Goal: Task Accomplishment & Management: Use online tool/utility

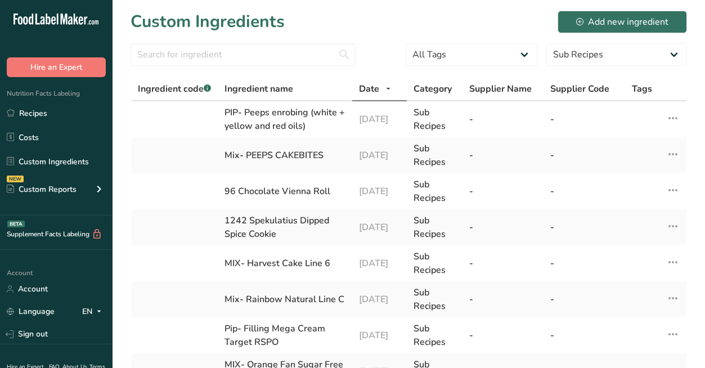
select select "30"
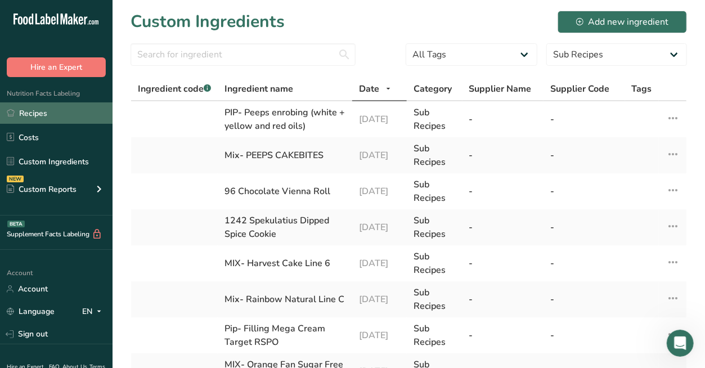
click at [26, 117] on link "Recipes" at bounding box center [56, 112] width 113 height 21
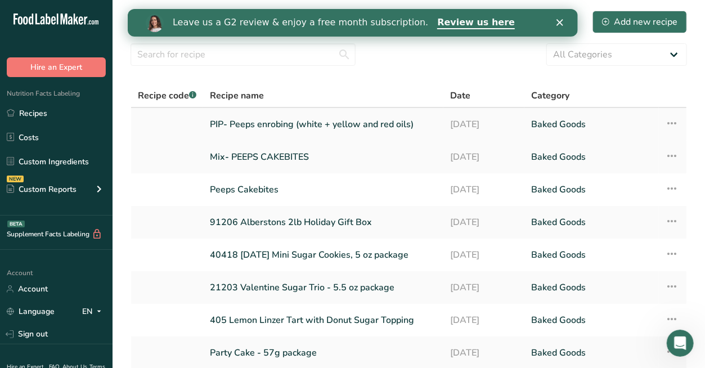
click at [243, 125] on link "PIP- Peeps enrobing (white + yellow and red oils)" at bounding box center [323, 125] width 227 height 24
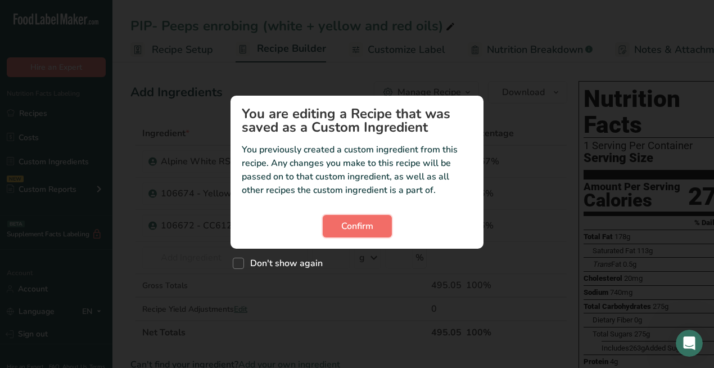
click at [374, 231] on button "Confirm" at bounding box center [357, 226] width 69 height 23
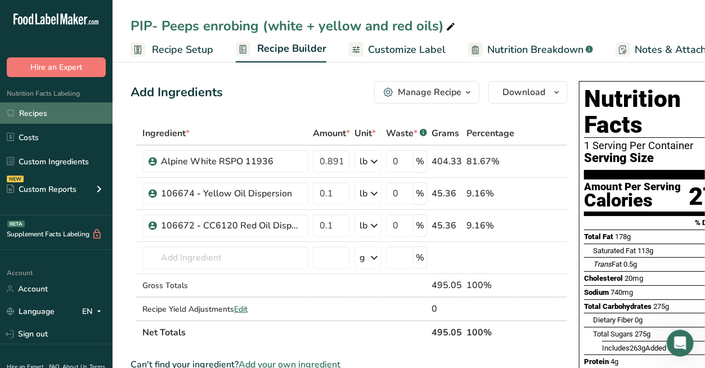
click at [57, 116] on link "Recipes" at bounding box center [56, 112] width 113 height 21
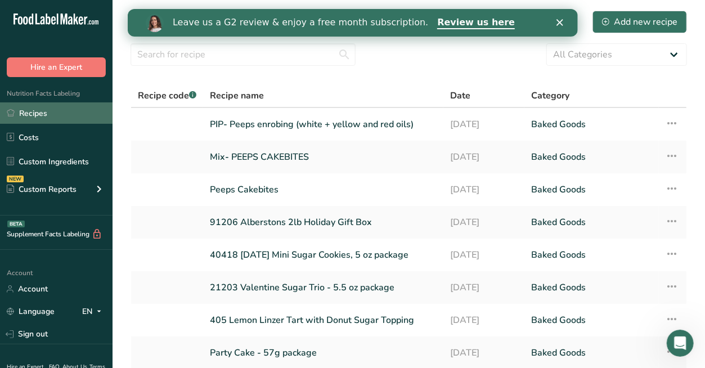
click at [48, 116] on link "Recipes" at bounding box center [56, 112] width 113 height 21
click at [231, 185] on link "Peeps Cakebites" at bounding box center [323, 190] width 227 height 24
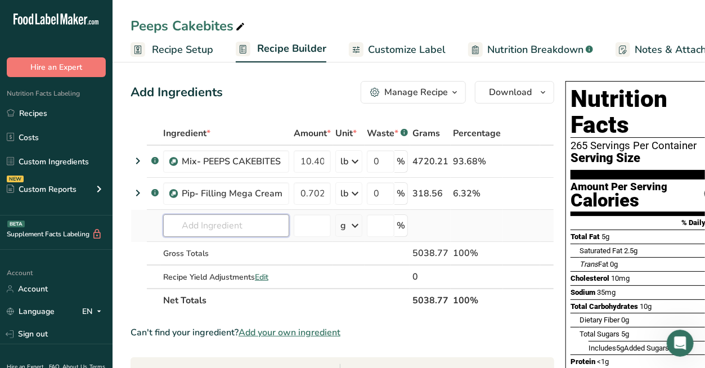
click at [219, 226] on input "text" at bounding box center [226, 225] width 126 height 23
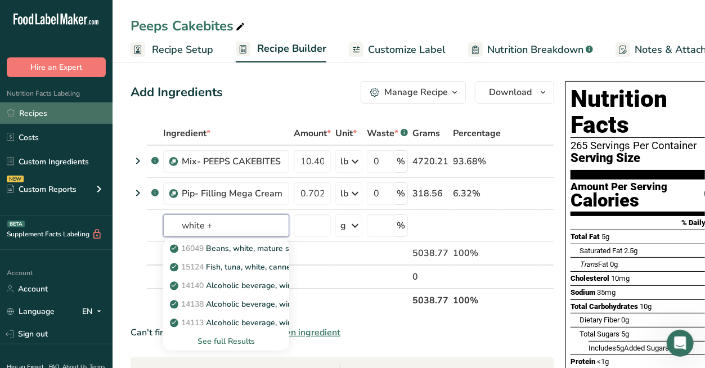
type input "white +"
click at [30, 110] on link "Recipes" at bounding box center [56, 112] width 113 height 21
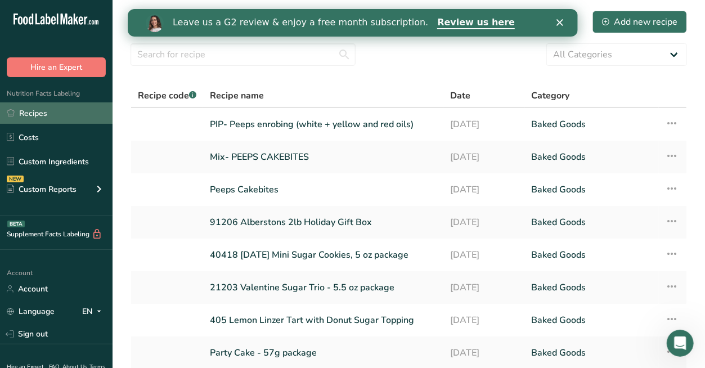
click at [29, 111] on link "Recipes" at bounding box center [56, 112] width 113 height 21
click at [231, 188] on link "Peeps Cakebites" at bounding box center [323, 190] width 227 height 24
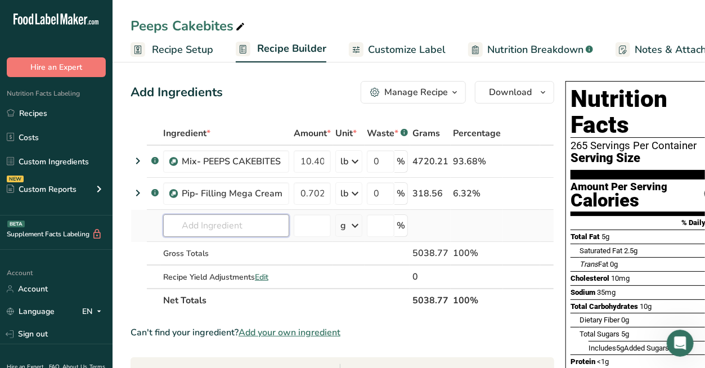
click at [201, 231] on input "text" at bounding box center [226, 225] width 126 height 23
type input "pip- peeps"
click at [205, 246] on p "PIP- Peeps enrobing (white + yellow and red oils)" at bounding box center [266, 248] width 189 height 12
type input "PIP- Peeps enrobing (white + yellow and red oils)"
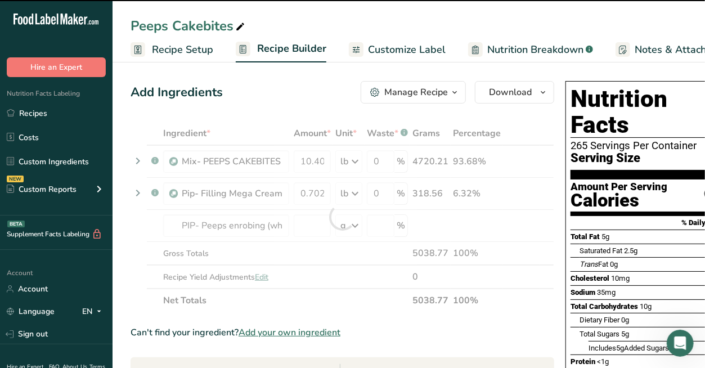
type input "0"
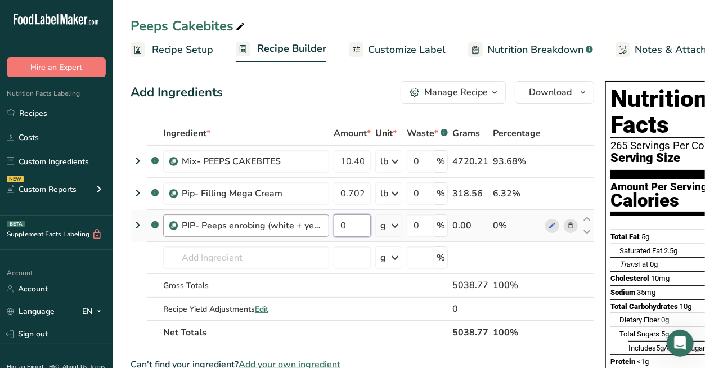
drag, startPoint x: 343, startPoint y: 227, endPoint x: 328, endPoint y: 225, distance: 15.3
click at [331, 227] on td "0" at bounding box center [352, 226] width 42 height 32
type input "0.9114"
click at [395, 222] on div "Ingredient * Amount * Unit * Waste * .a-a{fill:#347362;}.b-a{fill:#fff;} Grams …" at bounding box center [363, 233] width 464 height 223
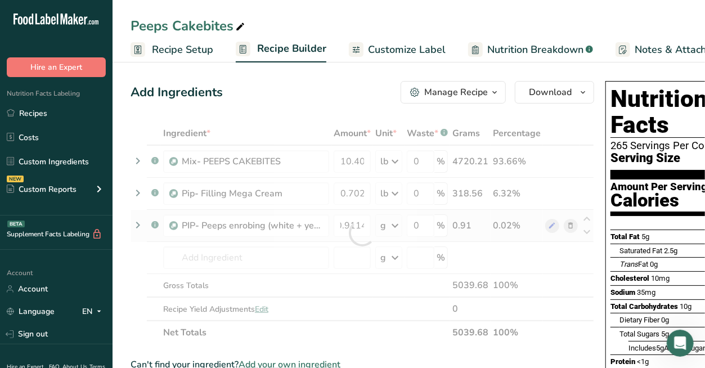
scroll to position [0, 0]
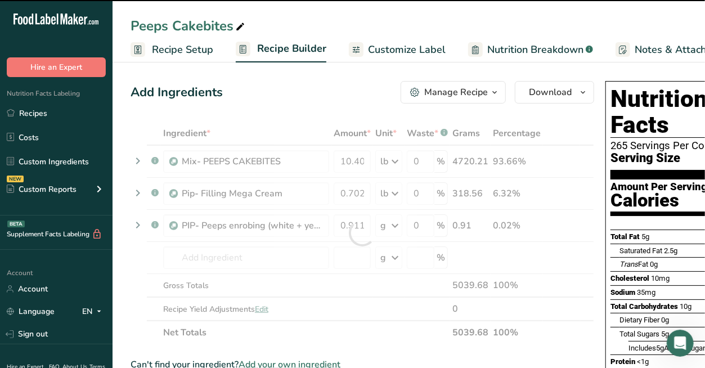
click at [395, 223] on div at bounding box center [363, 233] width 464 height 223
click at [395, 223] on icon at bounding box center [395, 225] width 14 height 20
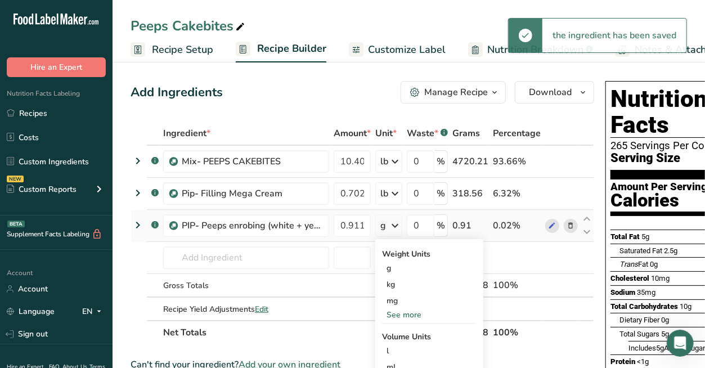
click at [388, 309] on div "See more" at bounding box center [429, 315] width 95 height 12
click at [394, 338] on div "lb" at bounding box center [429, 333] width 95 height 16
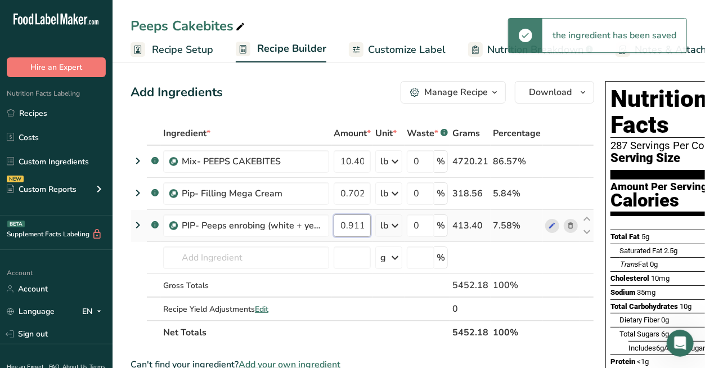
scroll to position [0, 4]
click at [386, 223] on tr ".a-a{fill:#347362;}.b-a{fill:#fff;} PIP- Peeps enrobing (white + yellow and red…" at bounding box center [362, 226] width 462 height 32
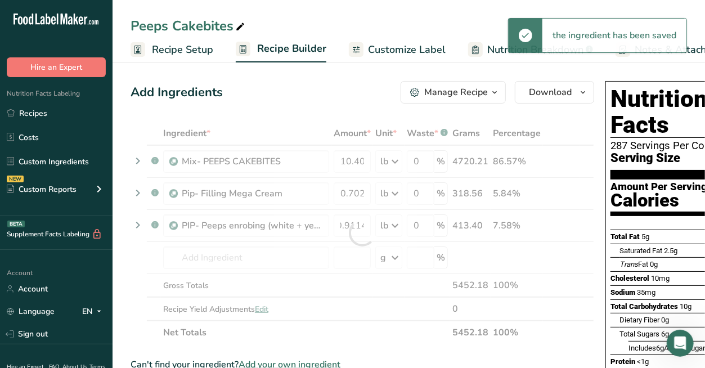
scroll to position [0, 0]
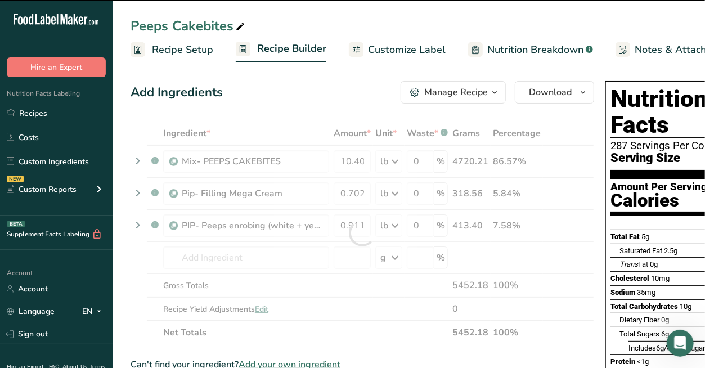
click at [206, 255] on div at bounding box center [363, 233] width 464 height 223
click at [208, 254] on input "text" at bounding box center [246, 257] width 166 height 23
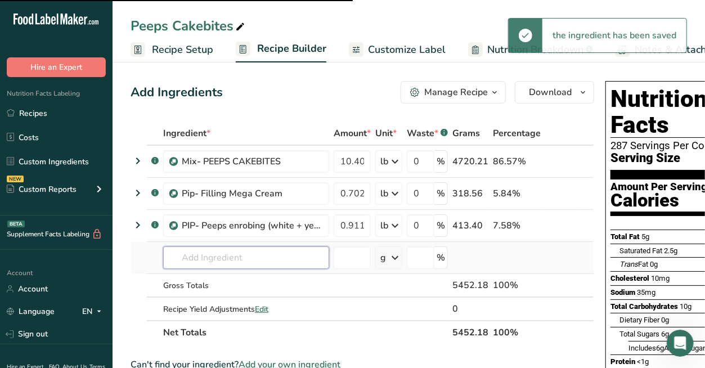
click at [208, 254] on input "text" at bounding box center [246, 257] width 166 height 23
type input "1"
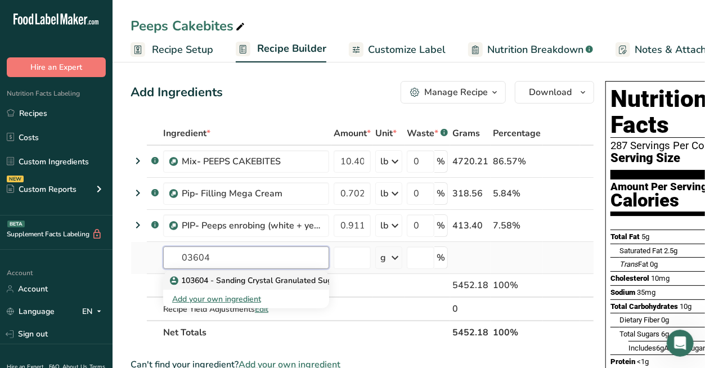
type input "03604"
click at [187, 276] on p "103604 - Sanding Crystal Granulated Sugar" at bounding box center [255, 281] width 167 height 12
type input "103604 - Sanding Crystal Granulated Sugar"
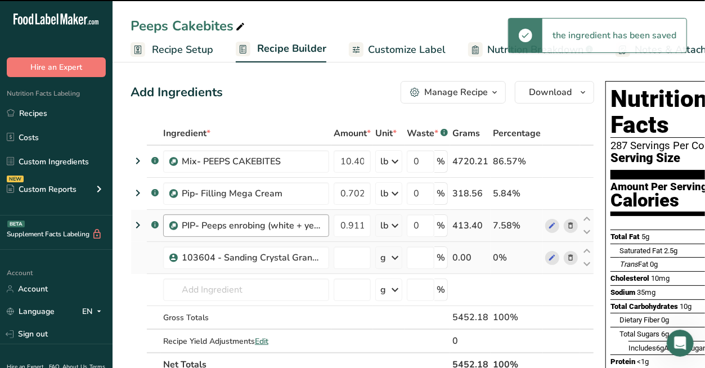
type input "0"
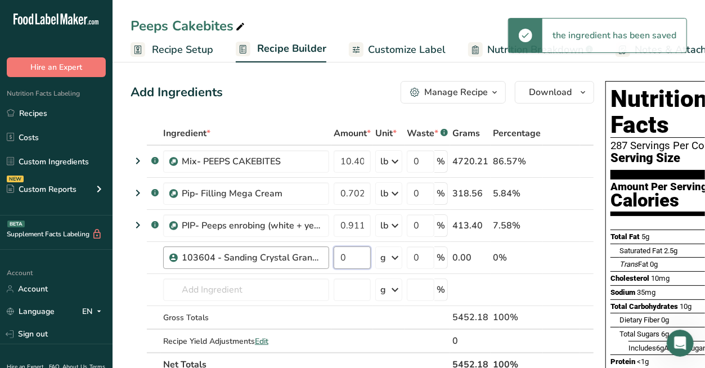
drag, startPoint x: 349, startPoint y: 246, endPoint x: 327, endPoint y: 249, distance: 22.2
click at [328, 250] on tr "103604 - Sanding Crystal Granulated Sugar 0 g Weight Units g kg mg See more Vol…" at bounding box center [362, 258] width 462 height 32
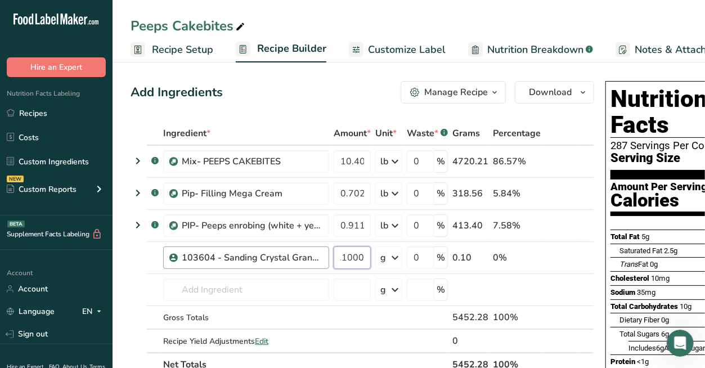
scroll to position [0, 4]
type input "0.1000"
click at [385, 256] on div "Ingredient * Amount * Unit * Waste * .a-a{fill:#347362;}.b-a{fill:#fff;} Grams …" at bounding box center [363, 249] width 464 height 255
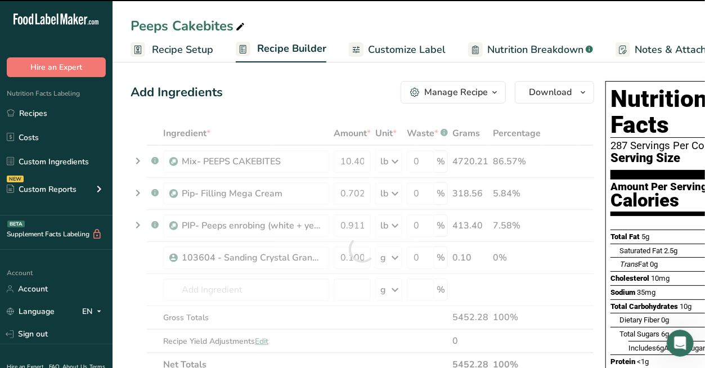
click at [385, 256] on div at bounding box center [363, 249] width 464 height 255
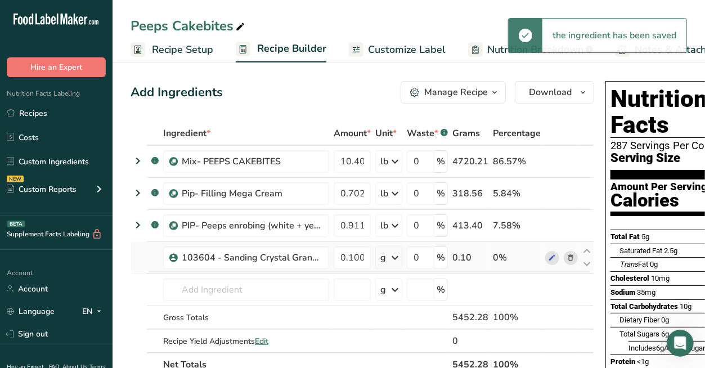
click at [385, 257] on div "g" at bounding box center [383, 258] width 6 height 14
click at [393, 346] on div "See more" at bounding box center [429, 347] width 95 height 12
click at [391, 358] on div "lb" at bounding box center [429, 365] width 95 height 16
click at [379, 48] on span "Customize Label" at bounding box center [407, 49] width 78 height 15
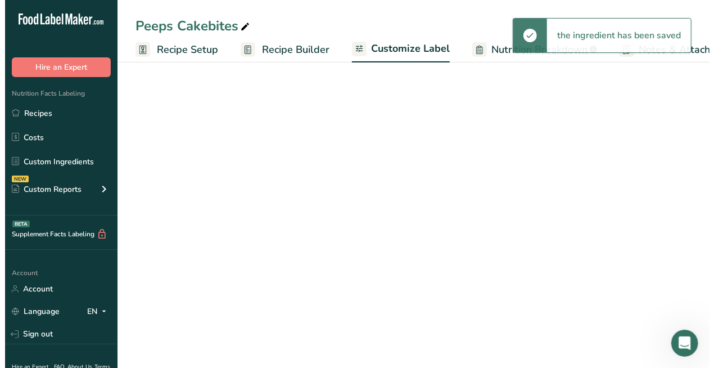
scroll to position [0, 160]
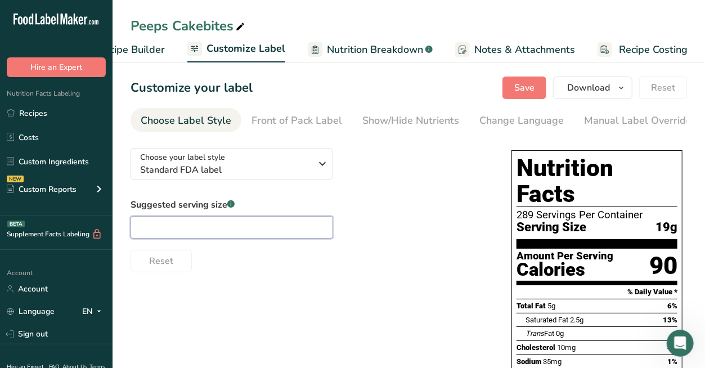
click at [192, 234] on input "text" at bounding box center [232, 227] width 203 height 23
type input "1 package"
click at [514, 88] on button "Save" at bounding box center [524, 88] width 44 height 23
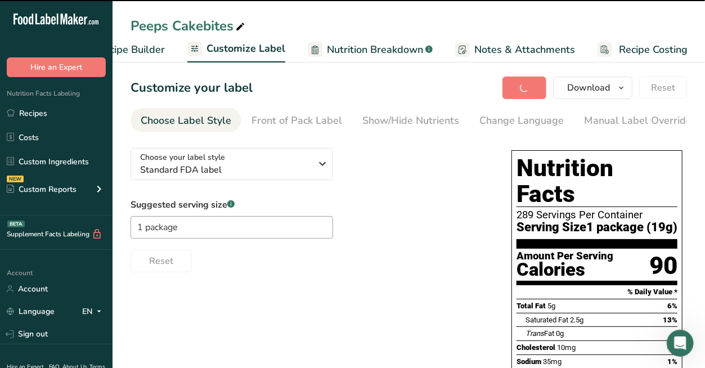
click at [153, 50] on span "Recipe Builder" at bounding box center [131, 49] width 68 height 15
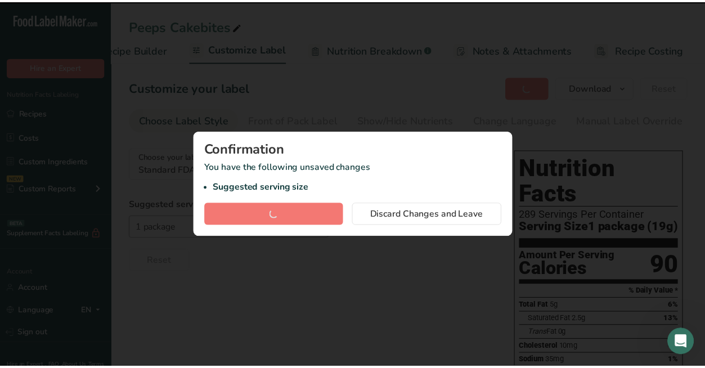
scroll to position [0, 109]
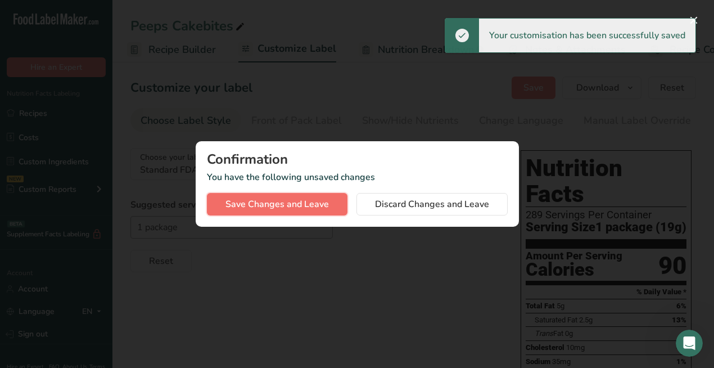
click at [296, 206] on span "Save Changes and Leave" at bounding box center [278, 204] width 104 height 14
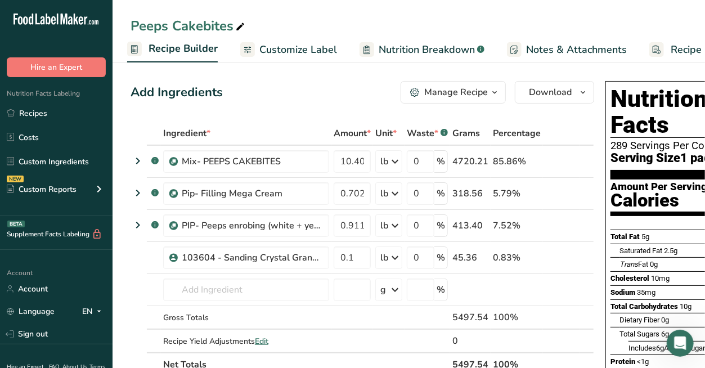
click at [168, 56] on link "Recipe Builder" at bounding box center [172, 49] width 91 height 27
click at [187, 48] on span "Recipe Builder" at bounding box center [183, 48] width 69 height 15
click at [285, 55] on span "Customize Label" at bounding box center [298, 49] width 78 height 15
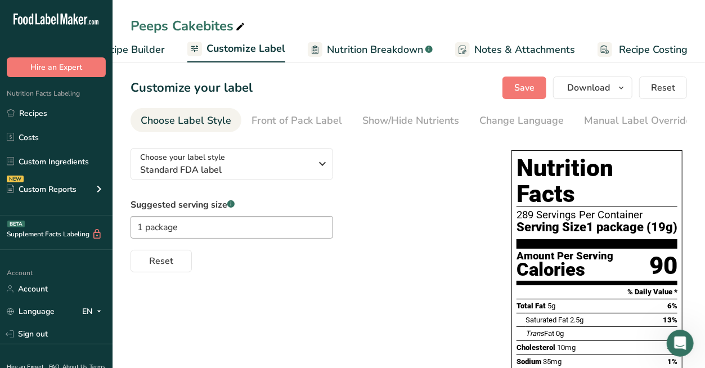
click at [152, 50] on span "Recipe Builder" at bounding box center [131, 49] width 68 height 15
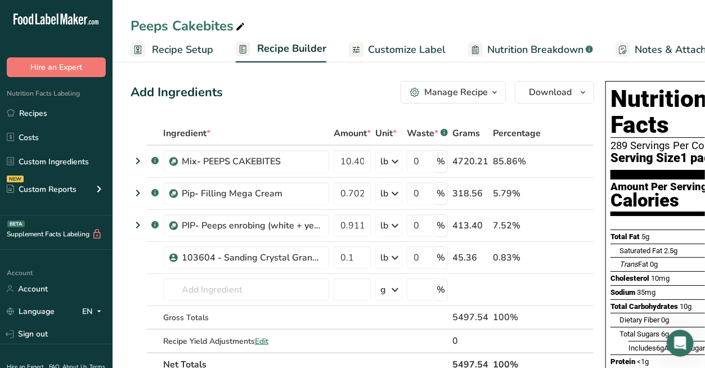
click at [181, 57] on link "Recipe Setup" at bounding box center [172, 49] width 83 height 25
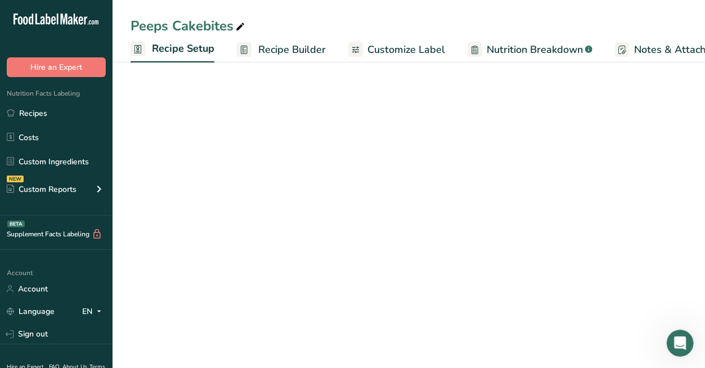
scroll to position [0, 3]
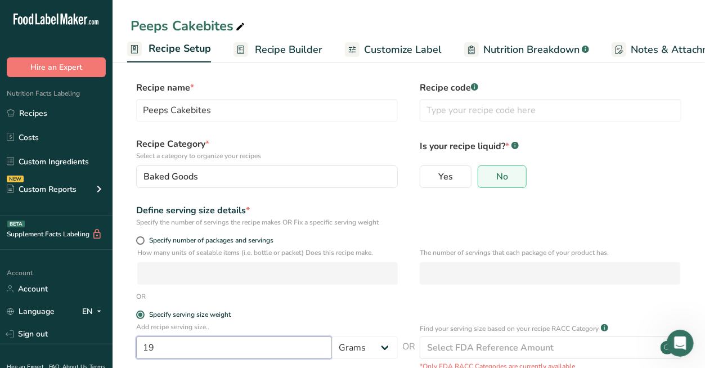
drag, startPoint x: 165, startPoint y: 347, endPoint x: 125, endPoint y: 350, distance: 40.1
click at [125, 351] on section "Recipe name * Peeps Cakebites Recipe code .a-a{fill:#347362;}.b-a{fill:#fff;} R…" at bounding box center [409, 263] width 592 height 408
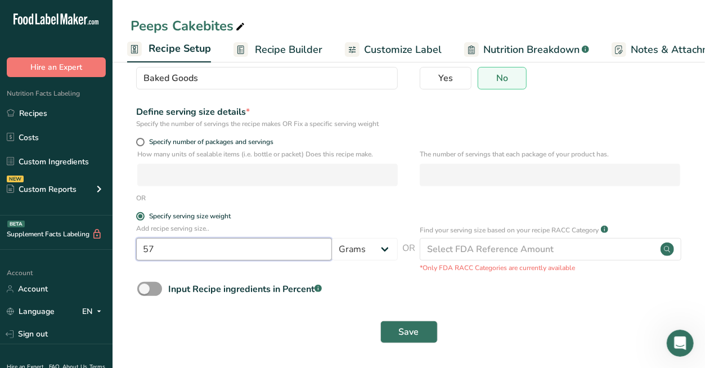
type input "57"
click at [420, 318] on div "Save" at bounding box center [409, 332] width 556 height 36
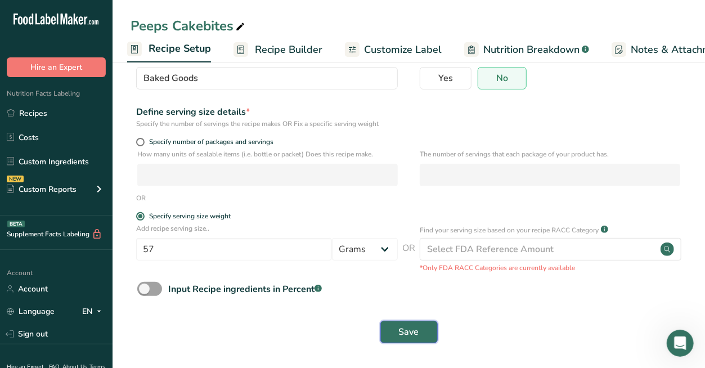
click at [419, 324] on button "Save" at bounding box center [408, 332] width 57 height 23
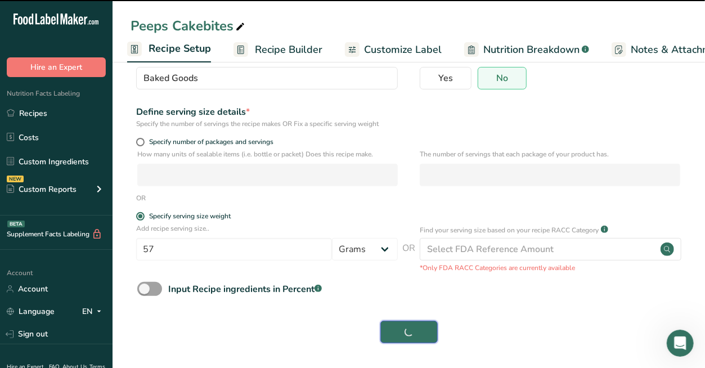
scroll to position [0, 0]
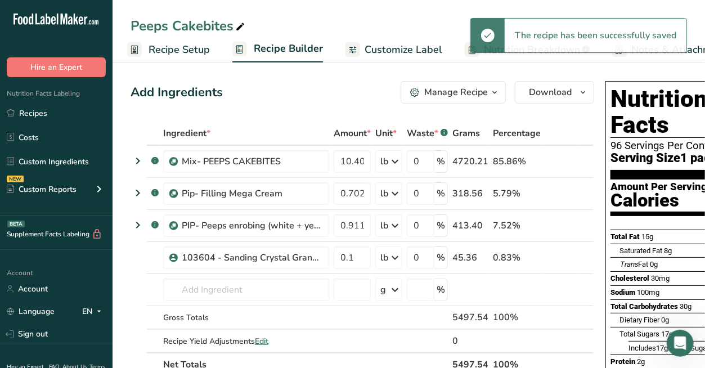
click at [160, 52] on span "Recipe Setup" at bounding box center [179, 49] width 61 height 15
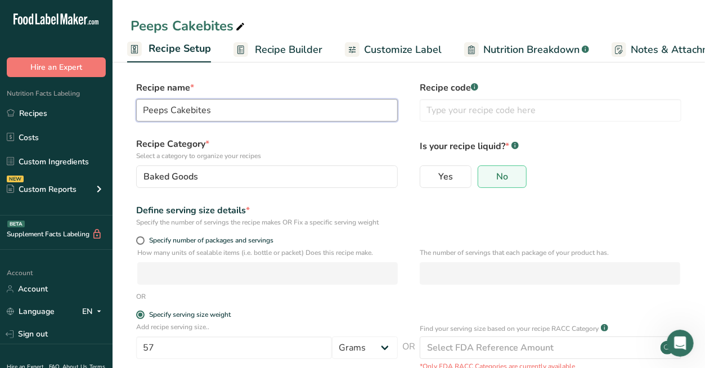
click at [256, 115] on input "Peeps Cakebites" at bounding box center [267, 110] width 262 height 23
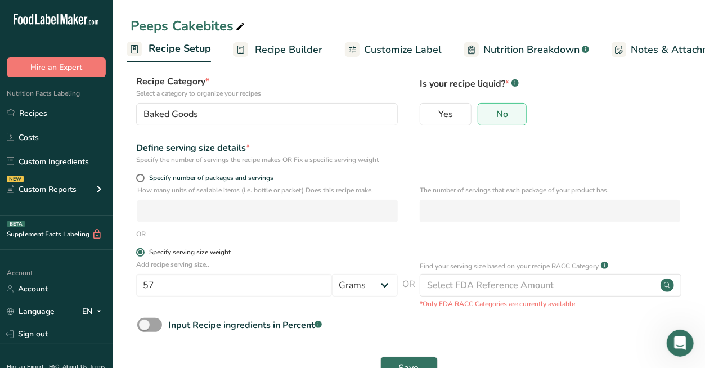
scroll to position [99, 0]
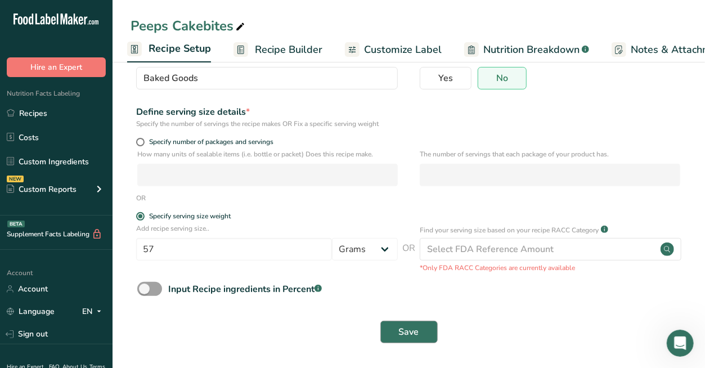
type input "Peeps Cakebites (57g package)"
click at [409, 325] on span "Save" at bounding box center [409, 332] width 20 height 14
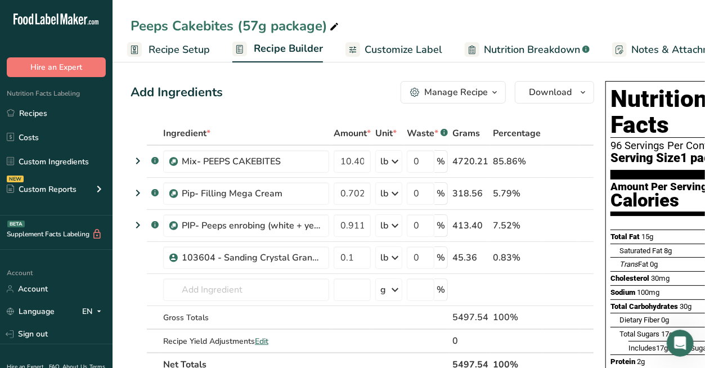
click at [384, 48] on span "Customize Label" at bounding box center [404, 49] width 78 height 15
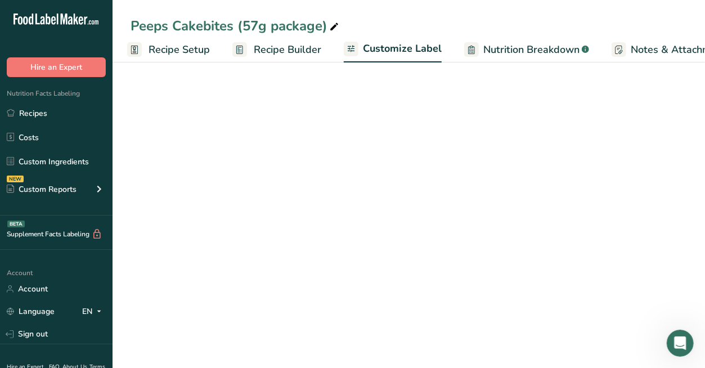
scroll to position [0, 160]
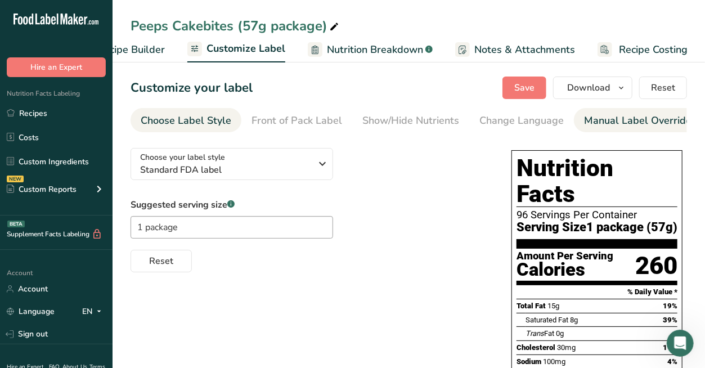
click at [614, 117] on div "Manual Label Override" at bounding box center [637, 120] width 107 height 15
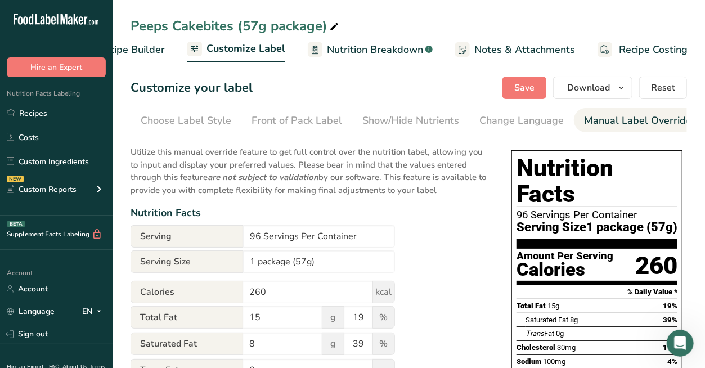
scroll to position [0, 260]
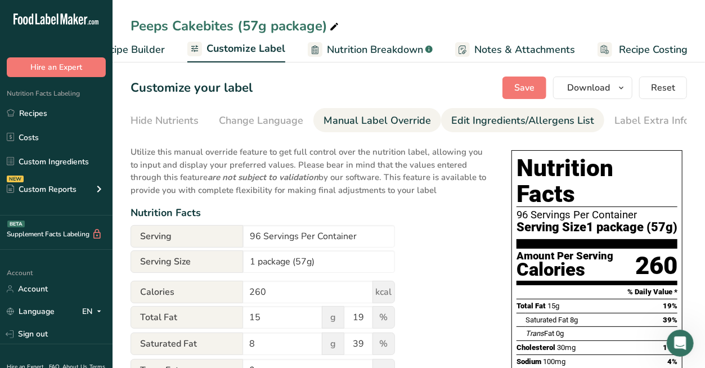
click at [542, 124] on div "Edit Ingredients/Allergens List" at bounding box center [522, 120] width 143 height 15
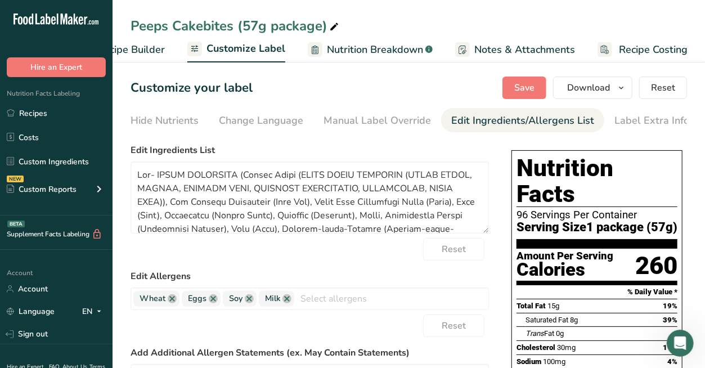
drag, startPoint x: 687, startPoint y: 190, endPoint x: 640, endPoint y: 181, distance: 48.0
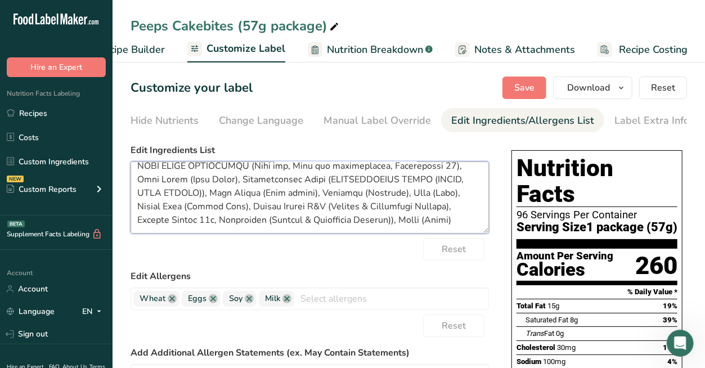
drag, startPoint x: 133, startPoint y: 176, endPoint x: 636, endPoint y: 307, distance: 519.1
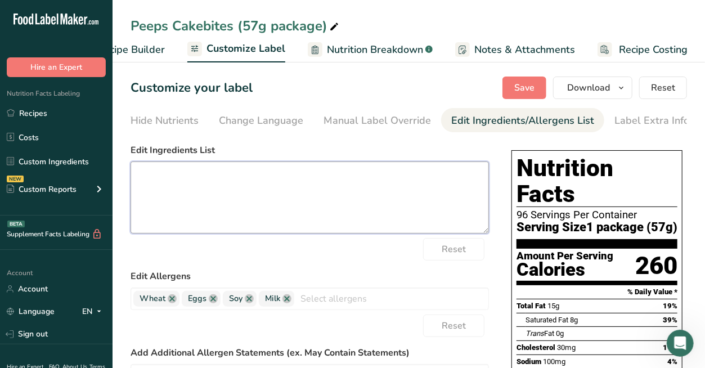
scroll to position [0, 0]
paste textarea "ENRICHED WHEAT FLOUR (WHEAT FLOUR, [MEDICAL_DATA], REDUCED IRON, [MEDICAL_DATA]…"
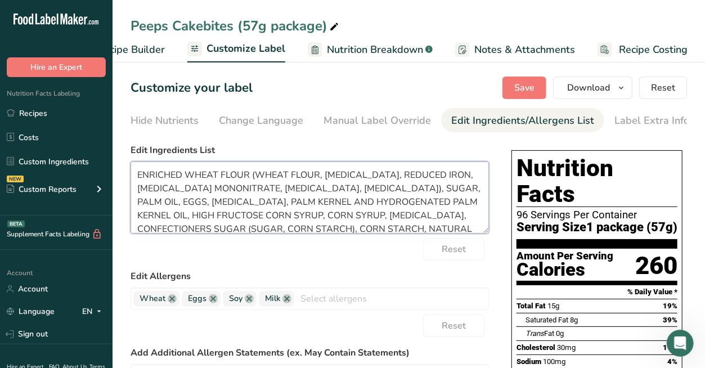
scroll to position [57, 0]
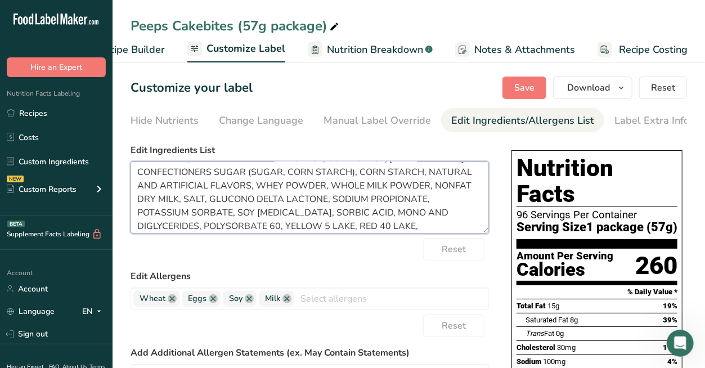
type textarea "ENRICHED WHEAT FLOUR (WHEAT FLOUR, [MEDICAL_DATA], REDUCED IRON, [MEDICAL_DATA]…"
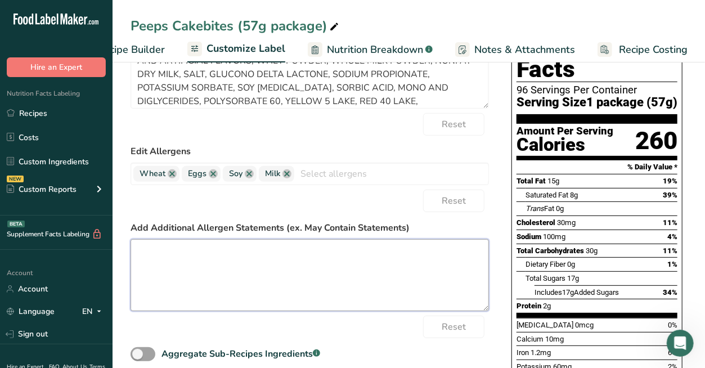
click at [217, 280] on textarea at bounding box center [310, 275] width 358 height 72
paste textarea "PROCESSED IN A PLANT THAT ALSO PROCESSES PEANUTS, TREENUTS, AND SESAME. CONTAIN…"
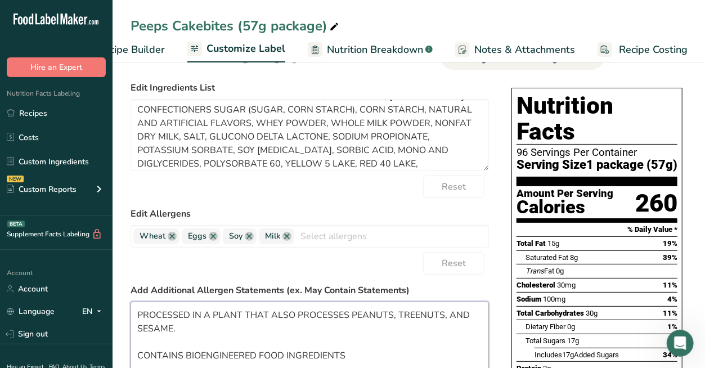
scroll to position [0, 0]
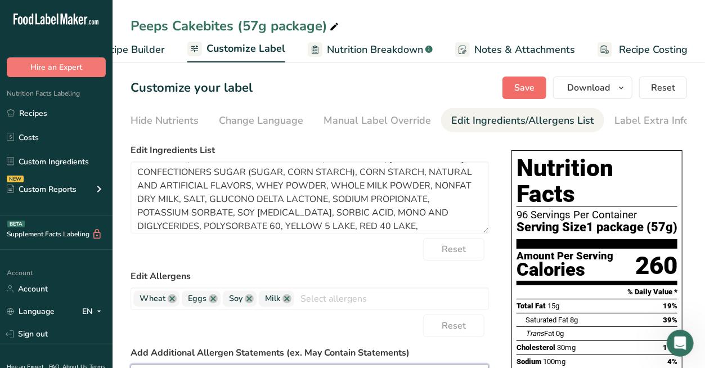
type textarea "PROCESSED IN A PLANT THAT ALSO PROCESSES PEANUTS, TREENUTS, AND SESAME. CONTAIN…"
click at [534, 83] on span "Save" at bounding box center [524, 88] width 20 height 14
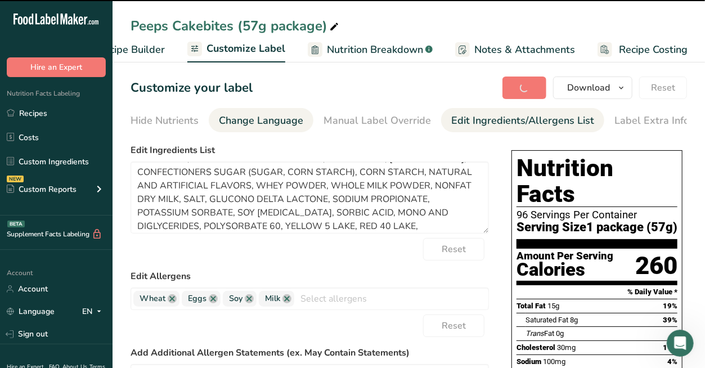
click at [390, 121] on div "Manual Label Override" at bounding box center [376, 120] width 107 height 15
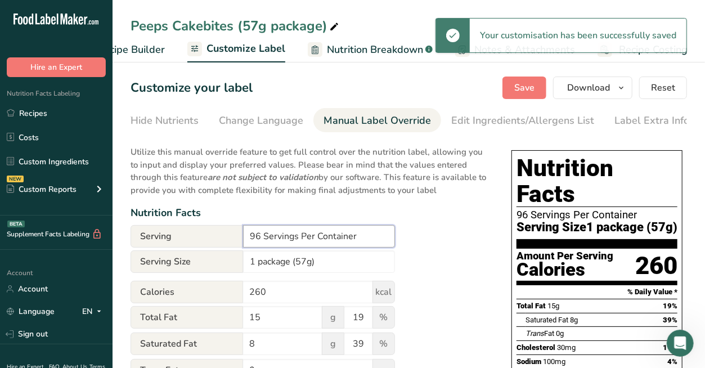
drag, startPoint x: 259, startPoint y: 237, endPoint x: 195, endPoint y: 215, distance: 67.2
click at [215, 232] on div "Serving 96 Servings Per Container" at bounding box center [263, 236] width 264 height 23
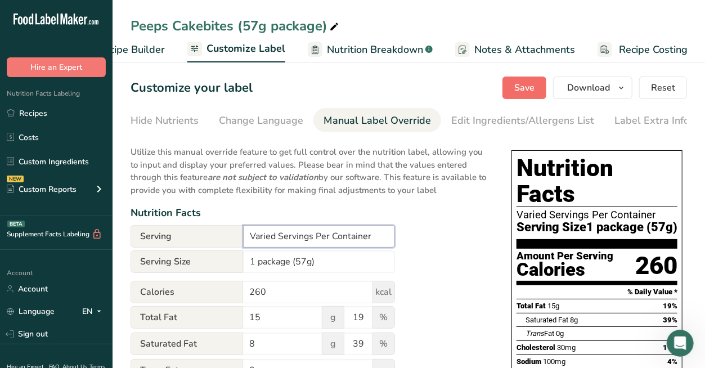
type input "Varied Servings Per Container"
click at [532, 86] on span "Save" at bounding box center [524, 88] width 20 height 14
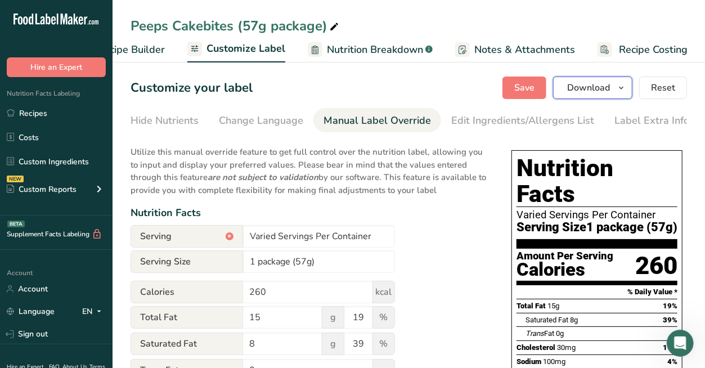
click at [583, 91] on span "Download" at bounding box center [588, 88] width 43 height 14
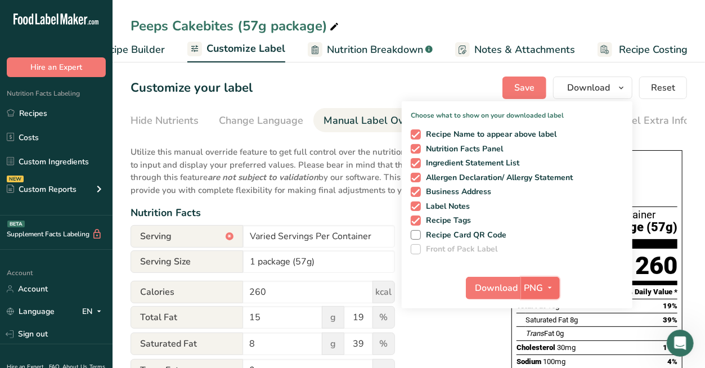
click at [539, 285] on span "PNG" at bounding box center [533, 288] width 19 height 14
click at [543, 363] on link "PDF" at bounding box center [542, 366] width 36 height 19
click at [496, 289] on span "Download" at bounding box center [497, 288] width 43 height 14
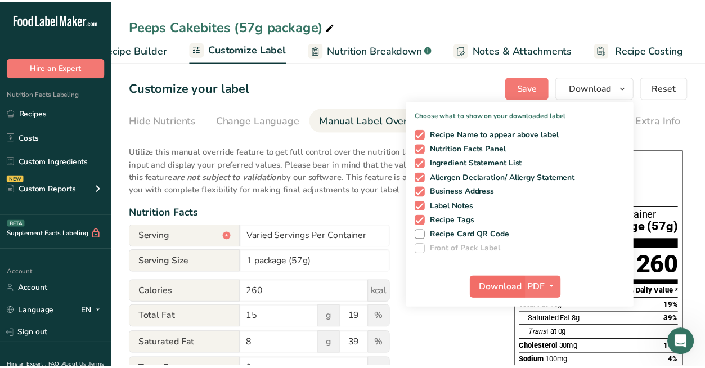
scroll to position [0, 150]
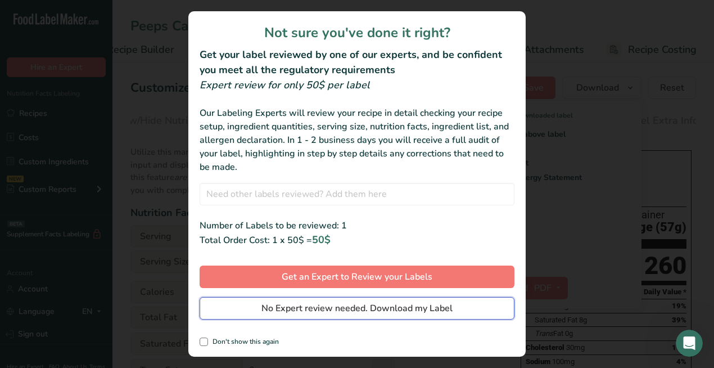
click at [434, 311] on span "No Expert review needed. Download my Label" at bounding box center [357, 309] width 191 height 14
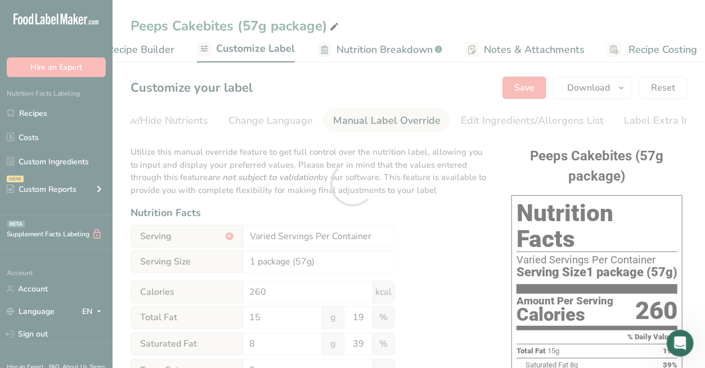
scroll to position [0, 0]
